Goal: Find specific page/section: Find specific page/section

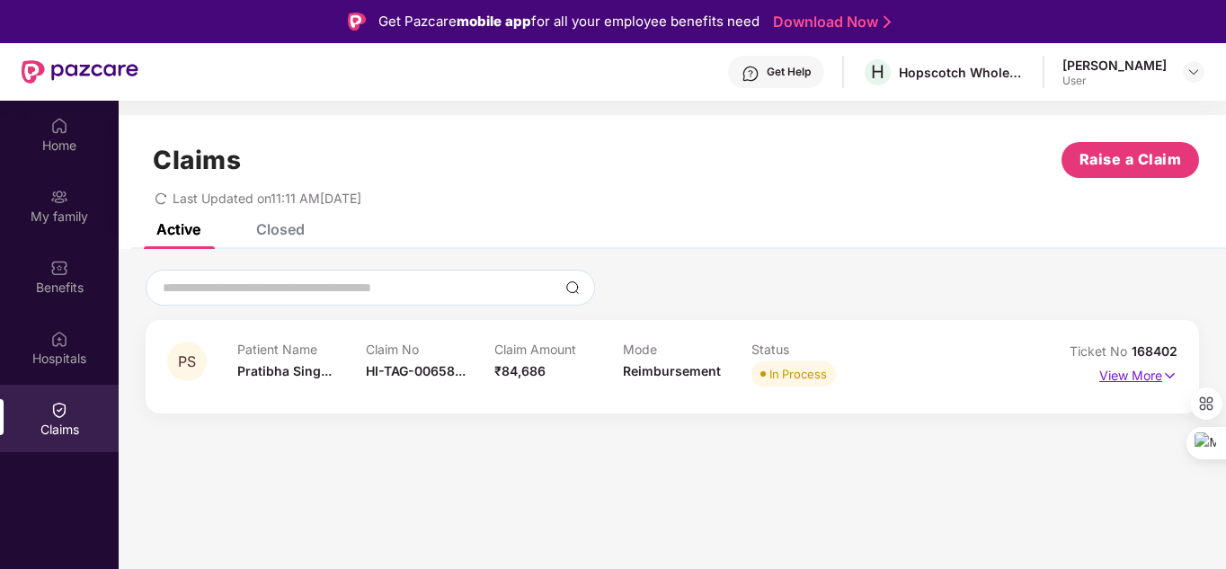
click at [1145, 370] on p "View More" at bounding box center [1138, 373] width 78 height 24
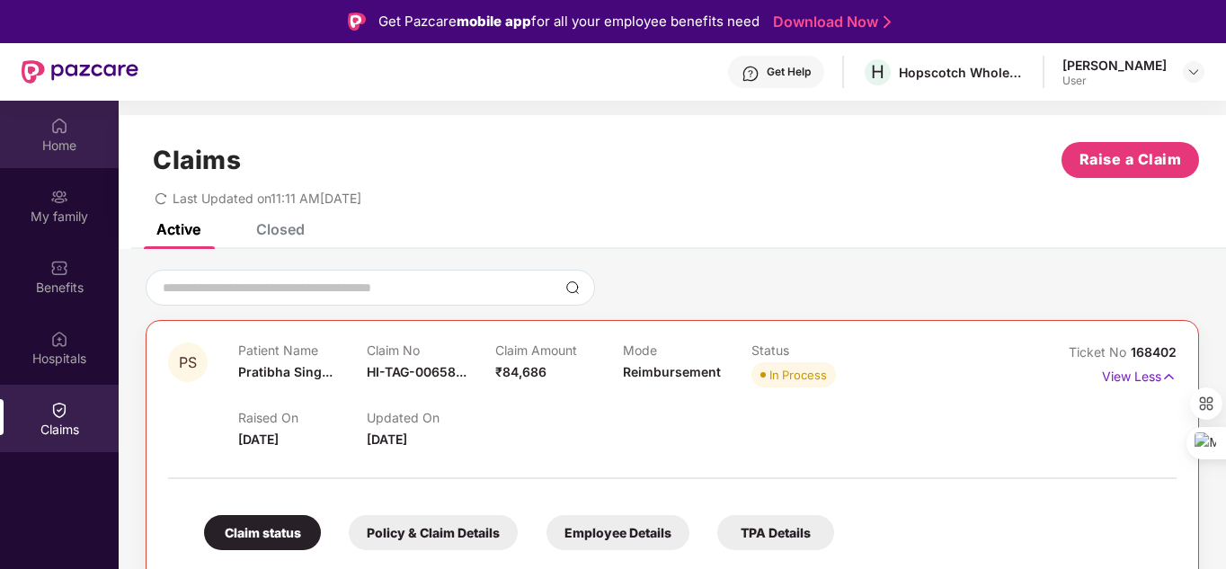
click at [34, 149] on div "Home" at bounding box center [59, 146] width 119 height 18
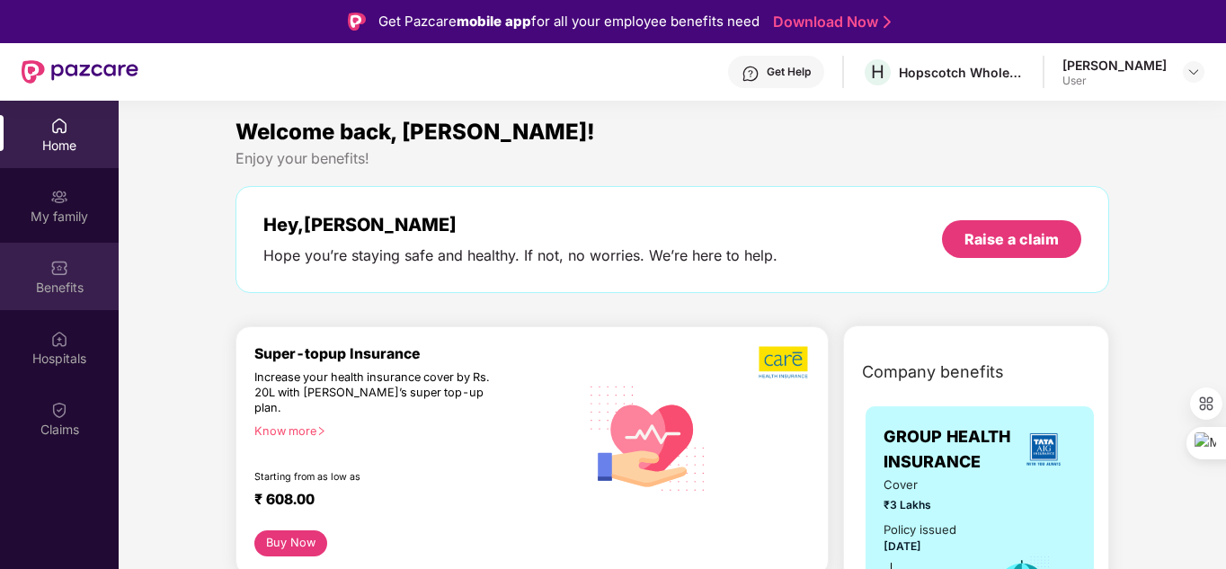
click at [60, 286] on div "Benefits" at bounding box center [59, 288] width 119 height 18
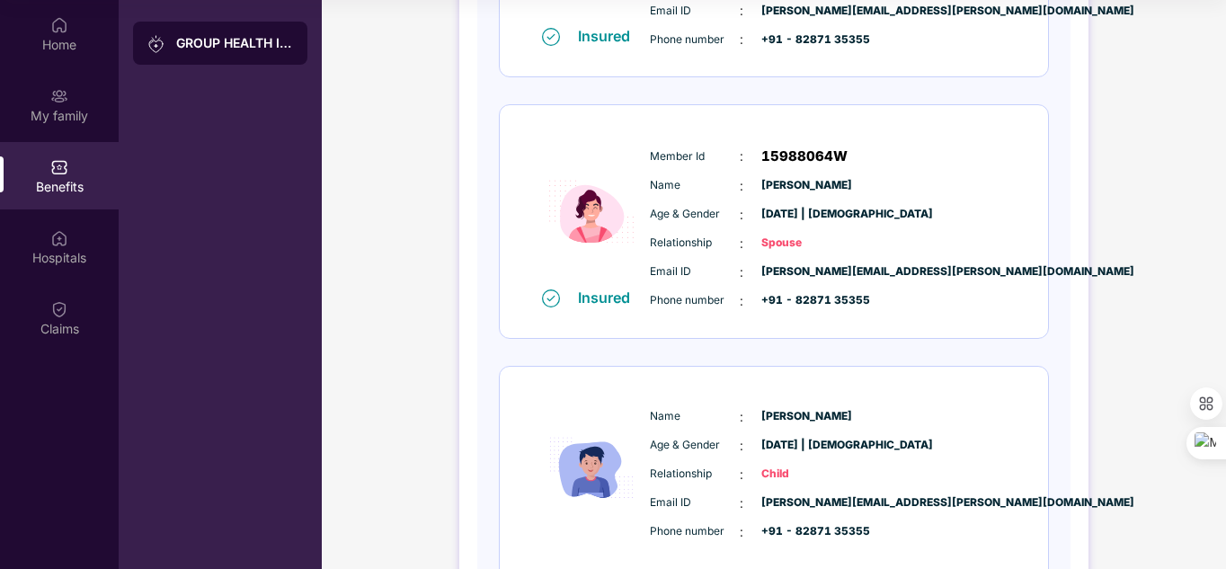
scroll to position [454, 0]
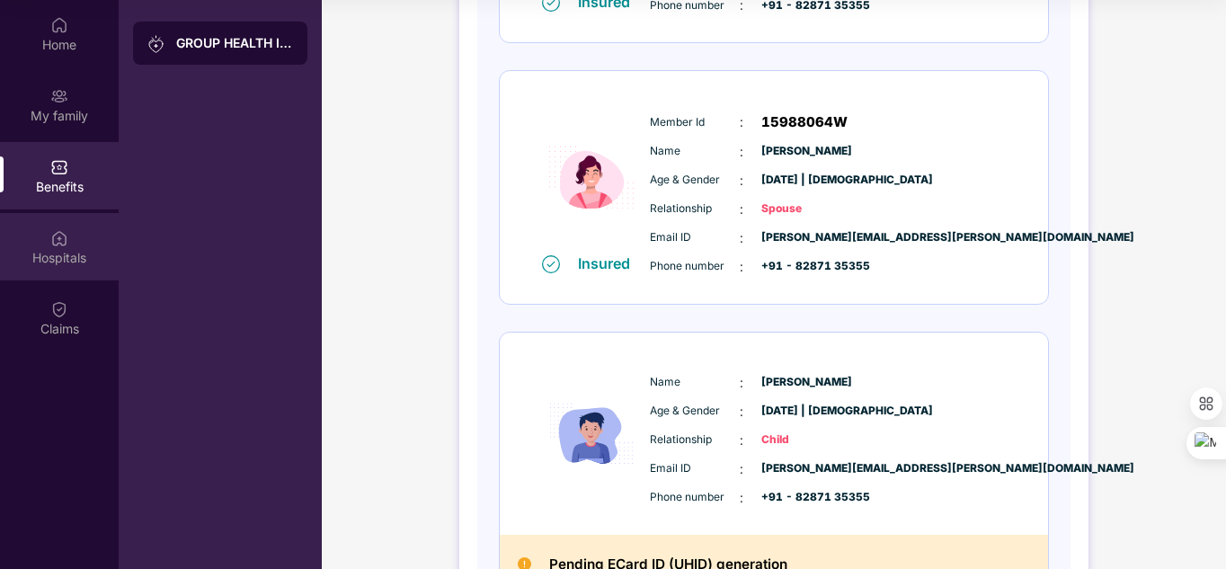
click at [56, 238] on img at bounding box center [59, 238] width 18 height 18
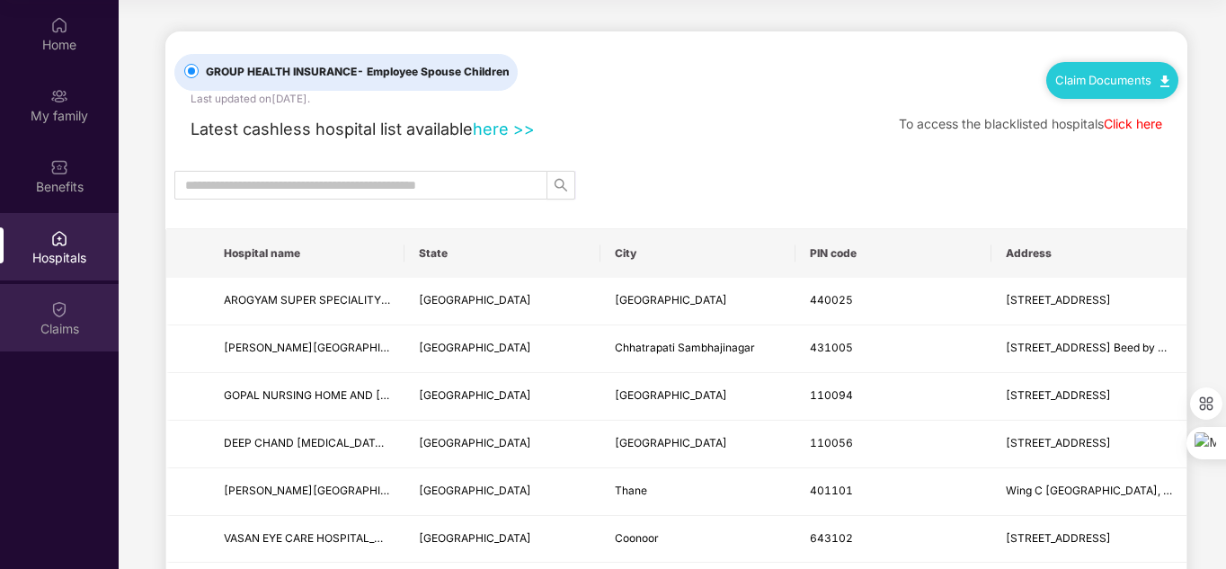
click at [54, 330] on div "Claims" at bounding box center [59, 329] width 119 height 18
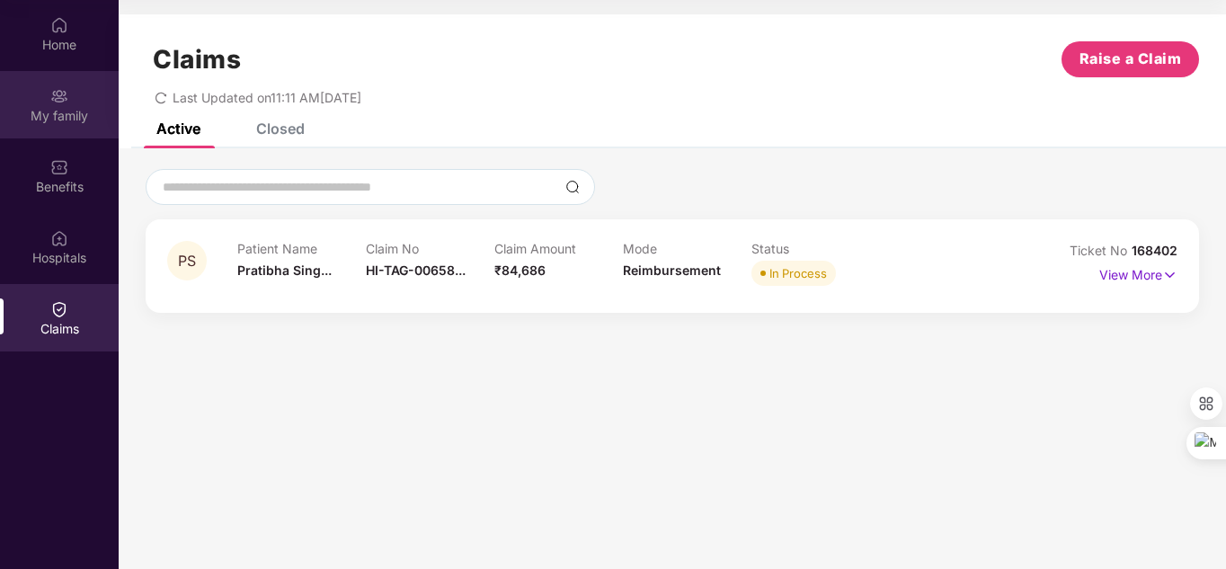
click at [57, 109] on div "My family" at bounding box center [59, 116] width 119 height 18
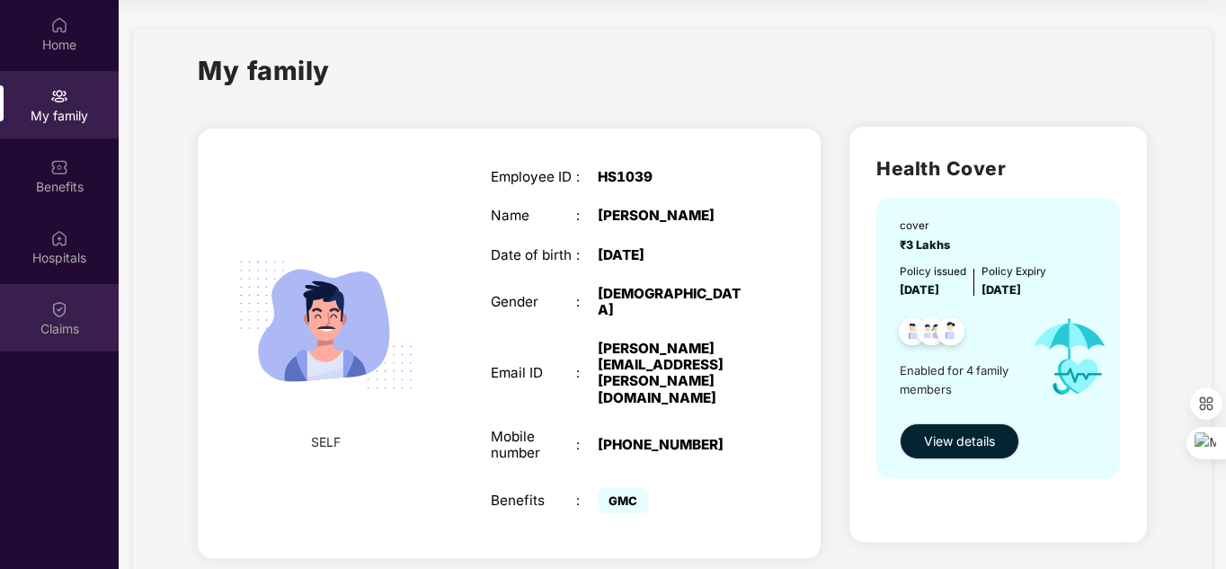
click at [74, 324] on div "Claims" at bounding box center [59, 329] width 119 height 18
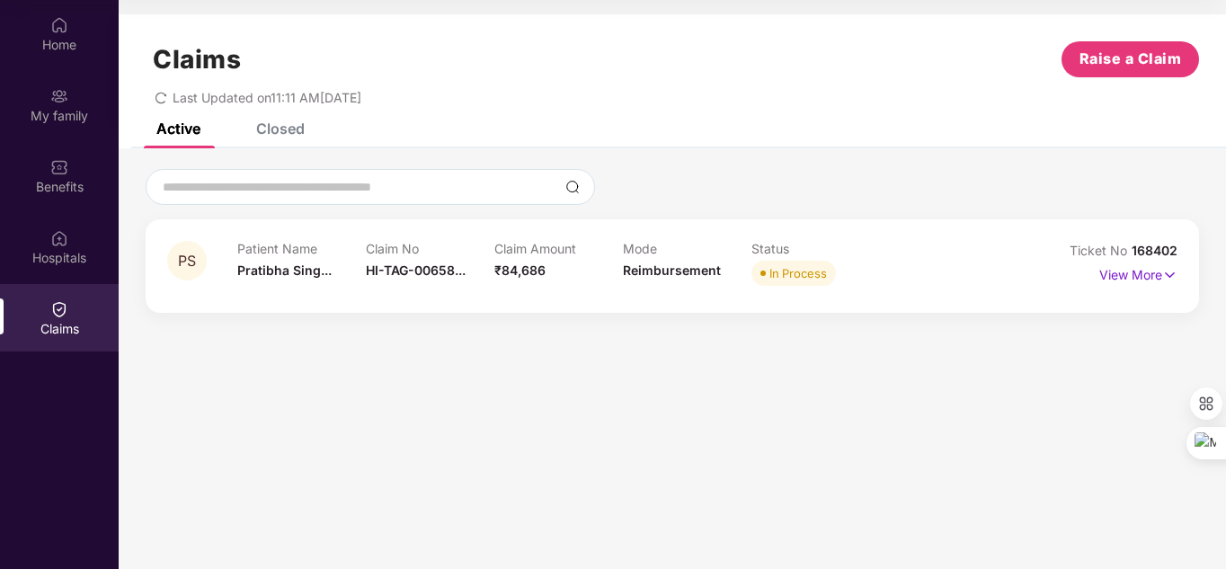
click at [285, 135] on div "Closed" at bounding box center [280, 129] width 49 height 18
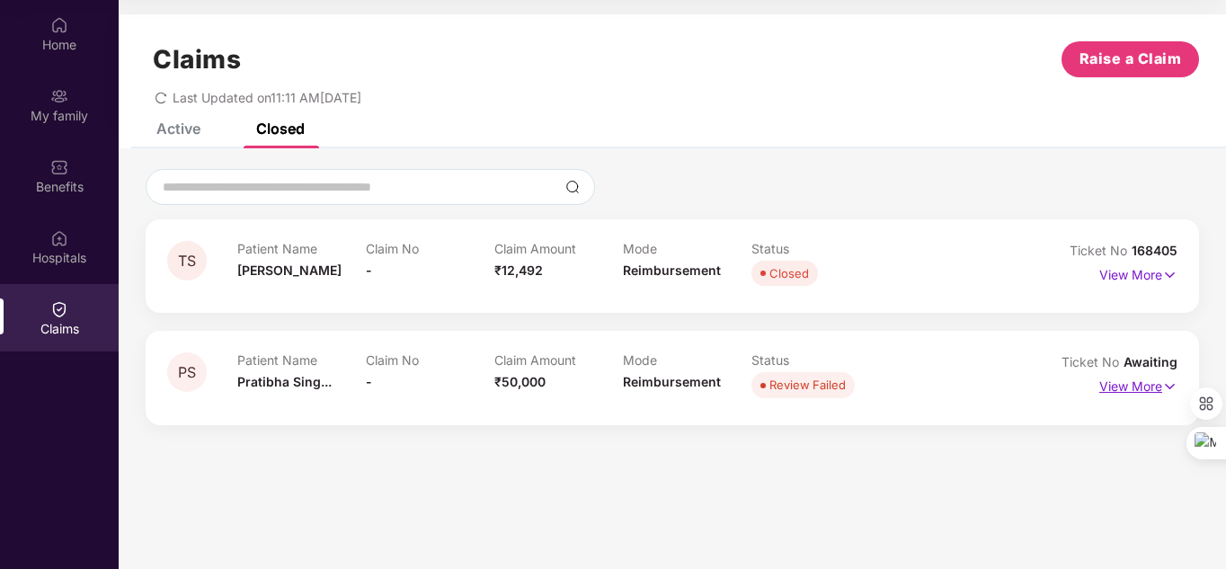
click at [1161, 388] on p "View More" at bounding box center [1138, 384] width 78 height 24
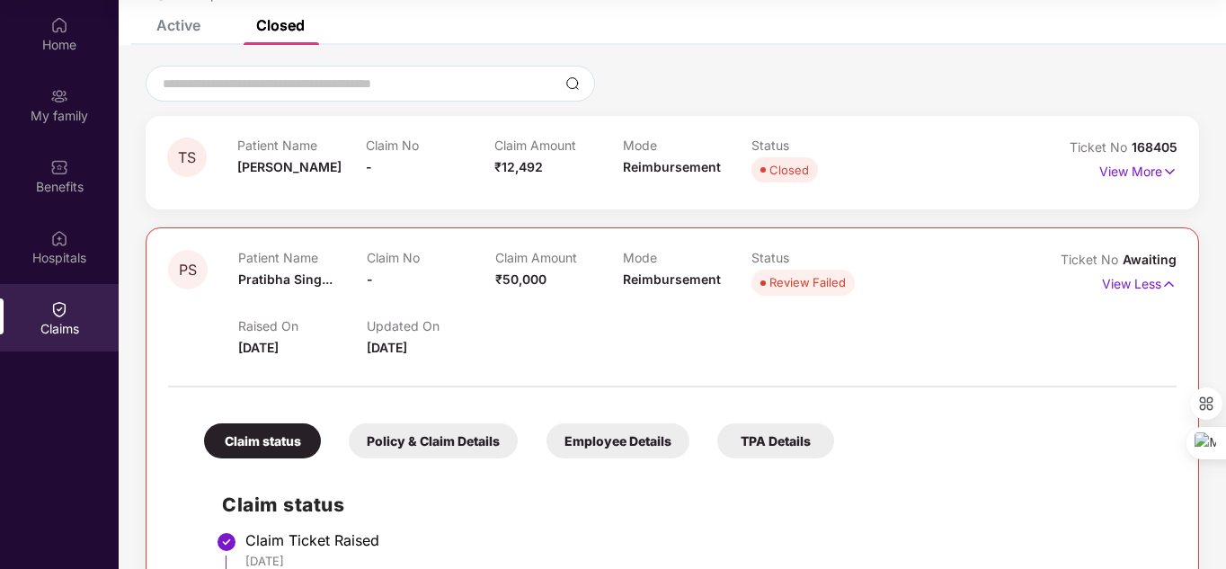
scroll to position [91, 0]
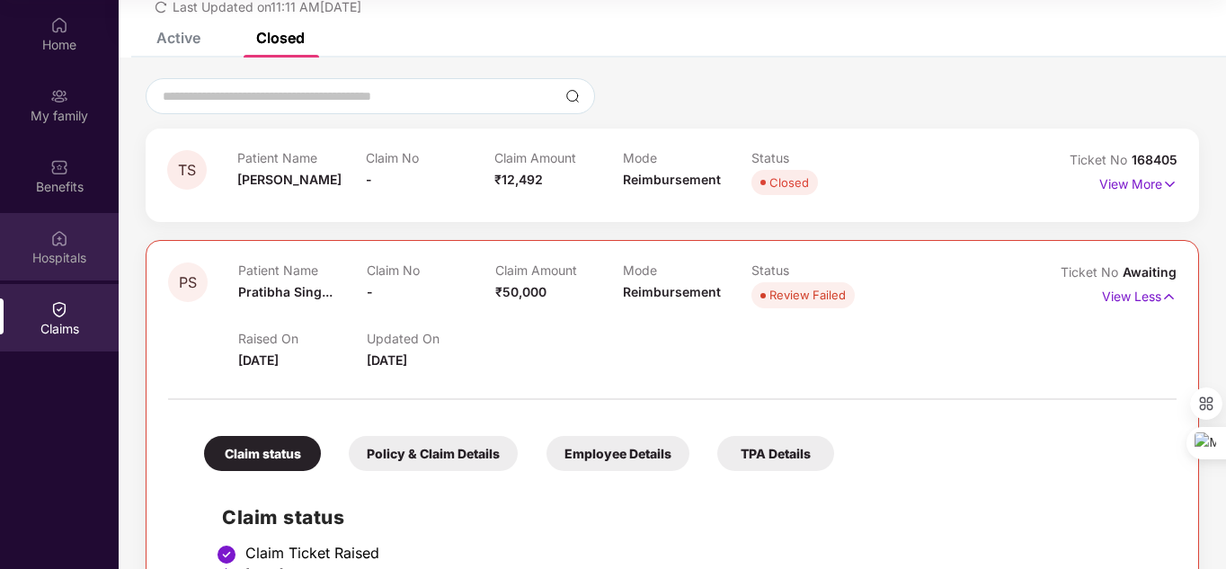
click at [64, 239] on img at bounding box center [59, 238] width 18 height 18
